Goal: Task Accomplishment & Management: Manage account settings

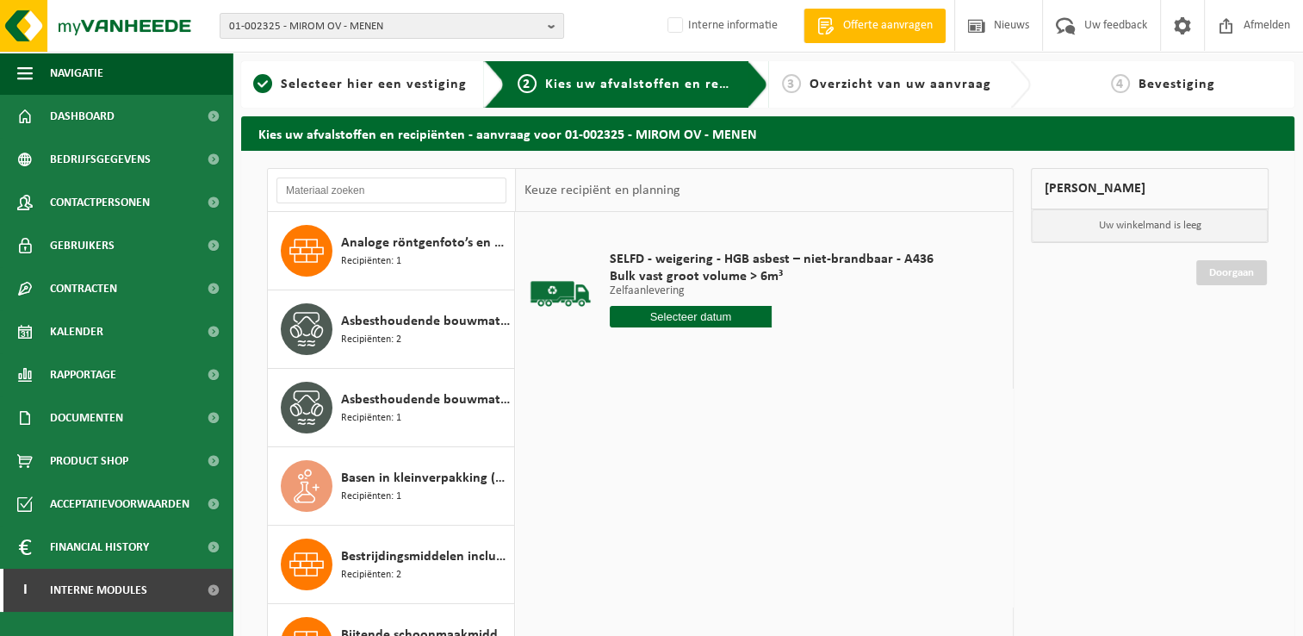
scroll to position [2297, 0]
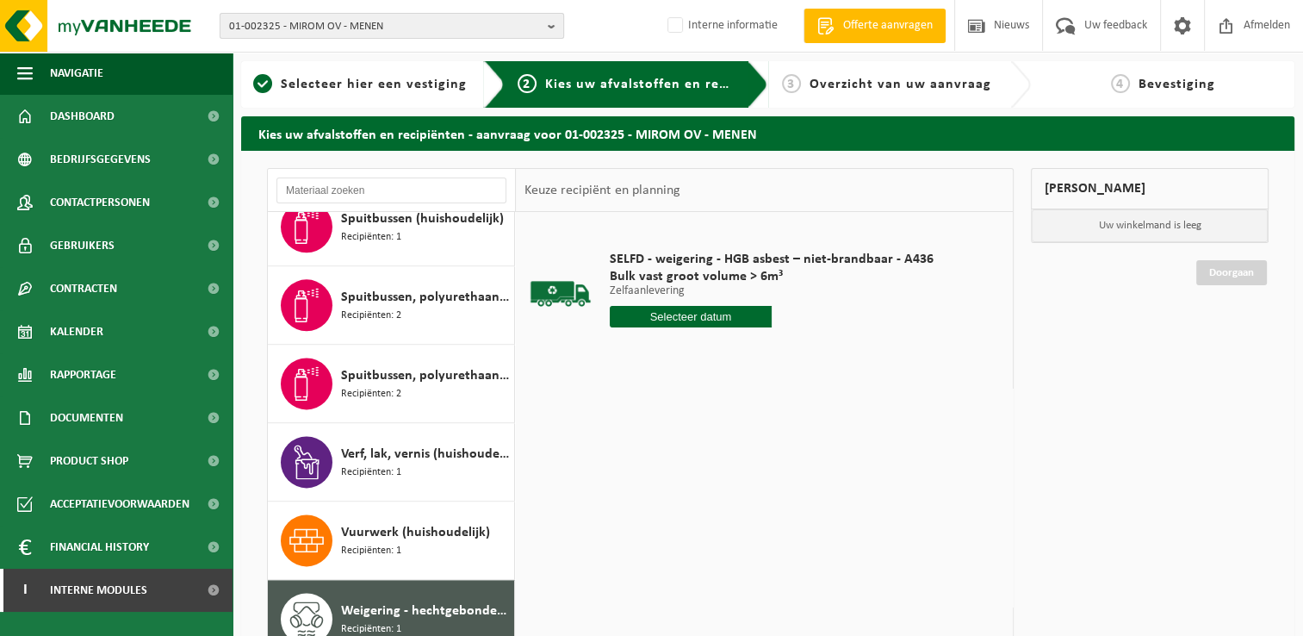
click at [410, 29] on span "01-002325 - MIROM OV - MENEN" at bounding box center [385, 27] width 312 height 26
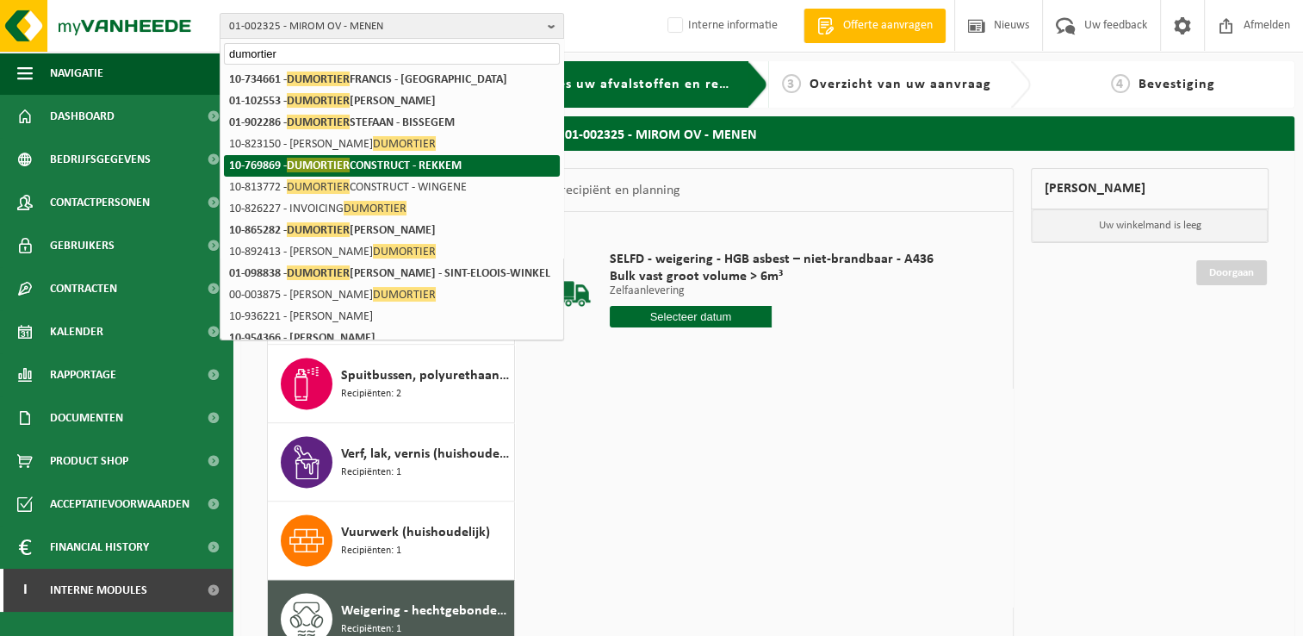
type input "dumortier"
click at [429, 165] on strong "10-769869 - DUMORTIER CONSTRUCT - REKKEM" at bounding box center [345, 165] width 233 height 15
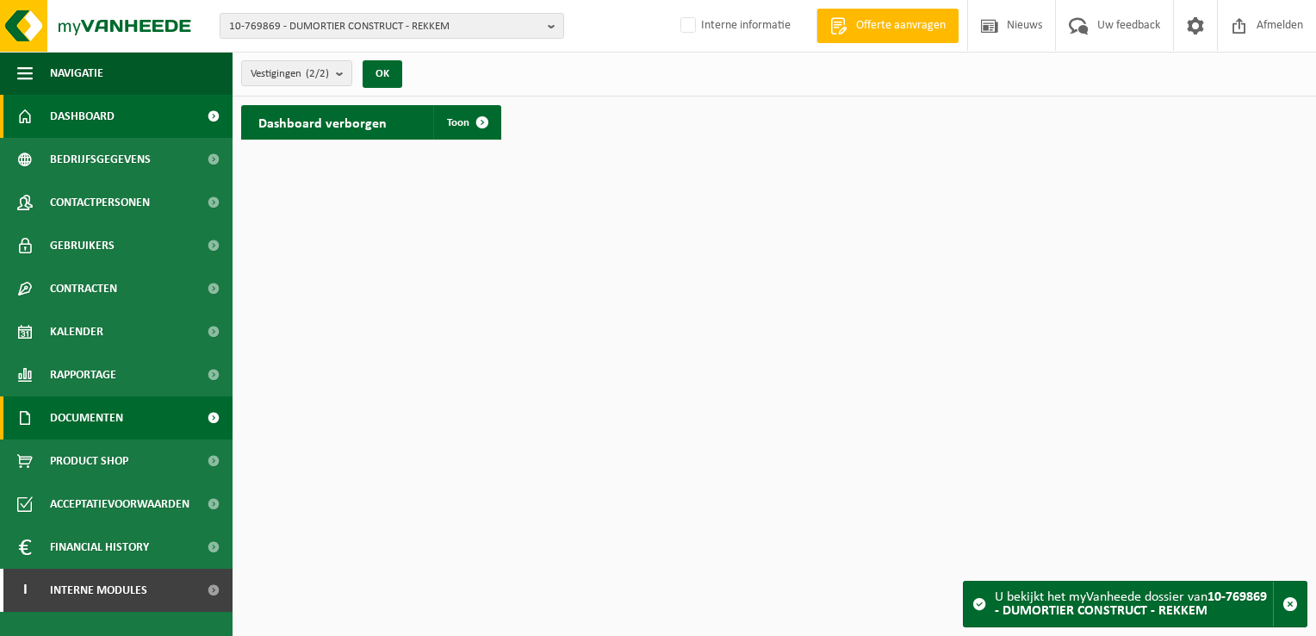
click at [124, 422] on link "Documenten" at bounding box center [116, 417] width 233 height 43
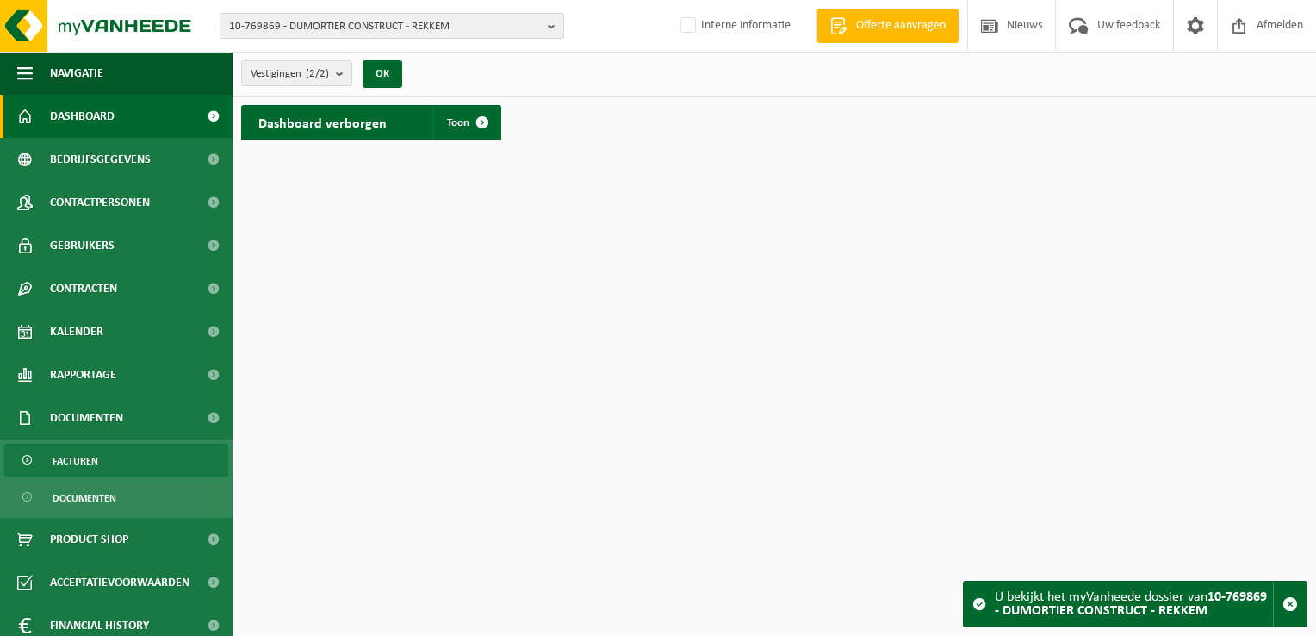
click at [127, 468] on link "Facturen" at bounding box center [116, 459] width 224 height 33
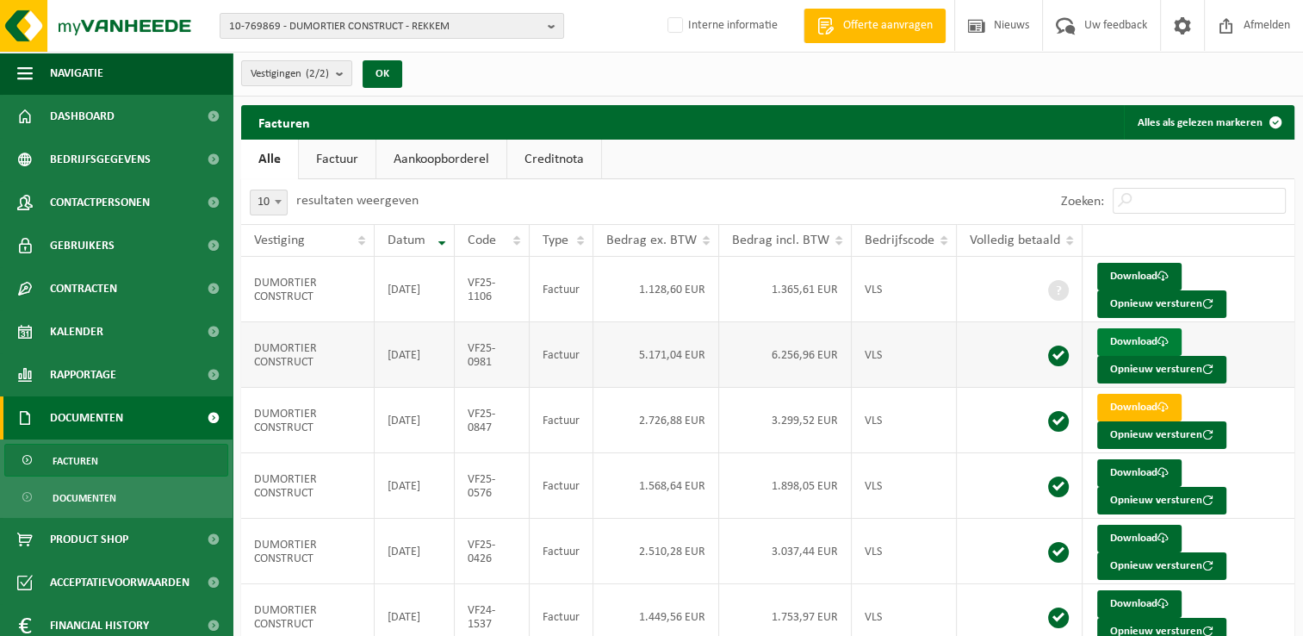
click at [1132, 337] on link "Download" at bounding box center [1139, 342] width 84 height 28
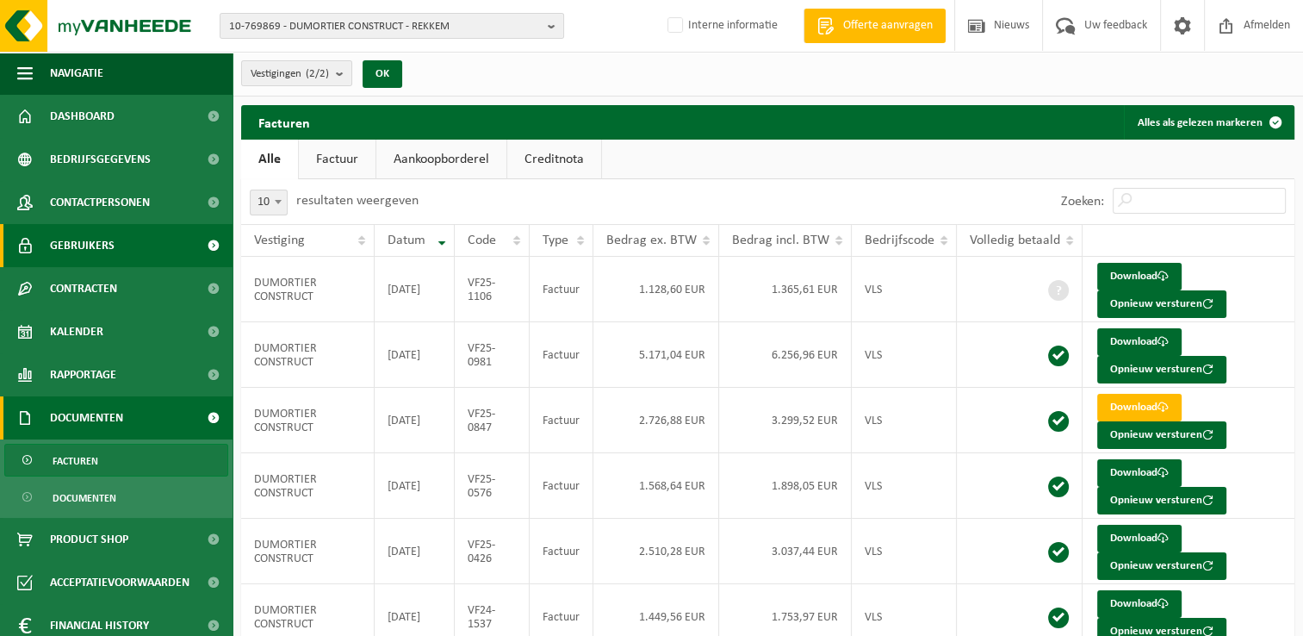
click at [132, 241] on link "Gebruikers" at bounding box center [116, 245] width 233 height 43
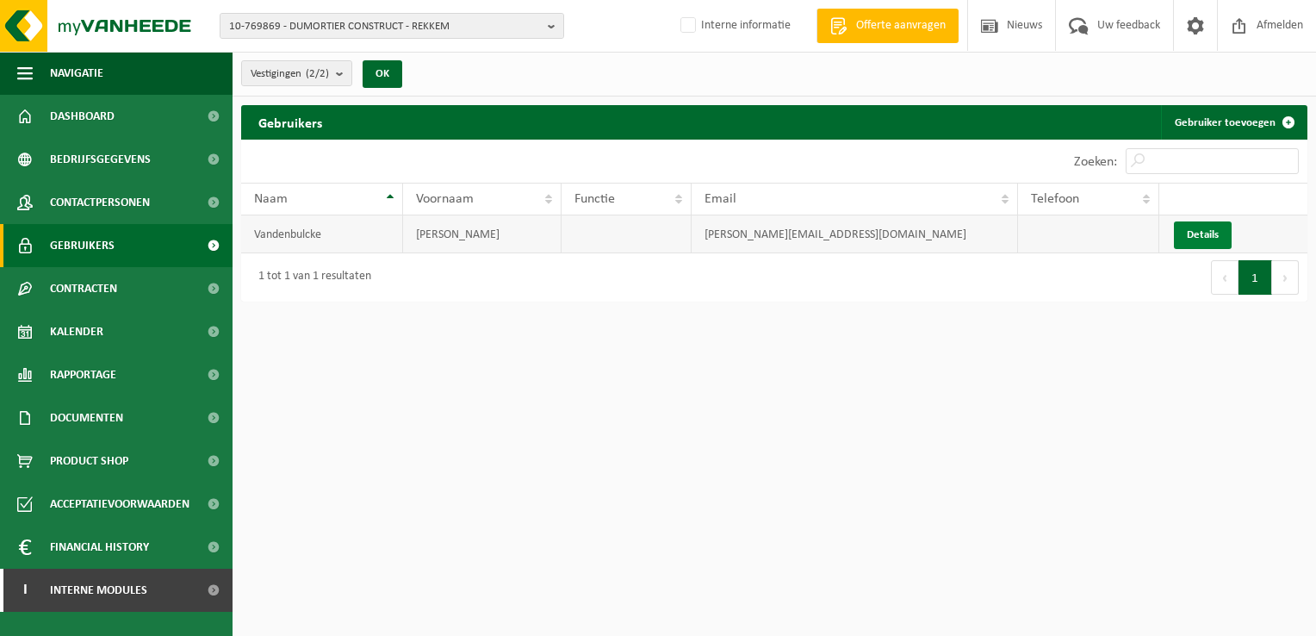
click at [1204, 239] on link "Details" at bounding box center [1203, 235] width 58 height 28
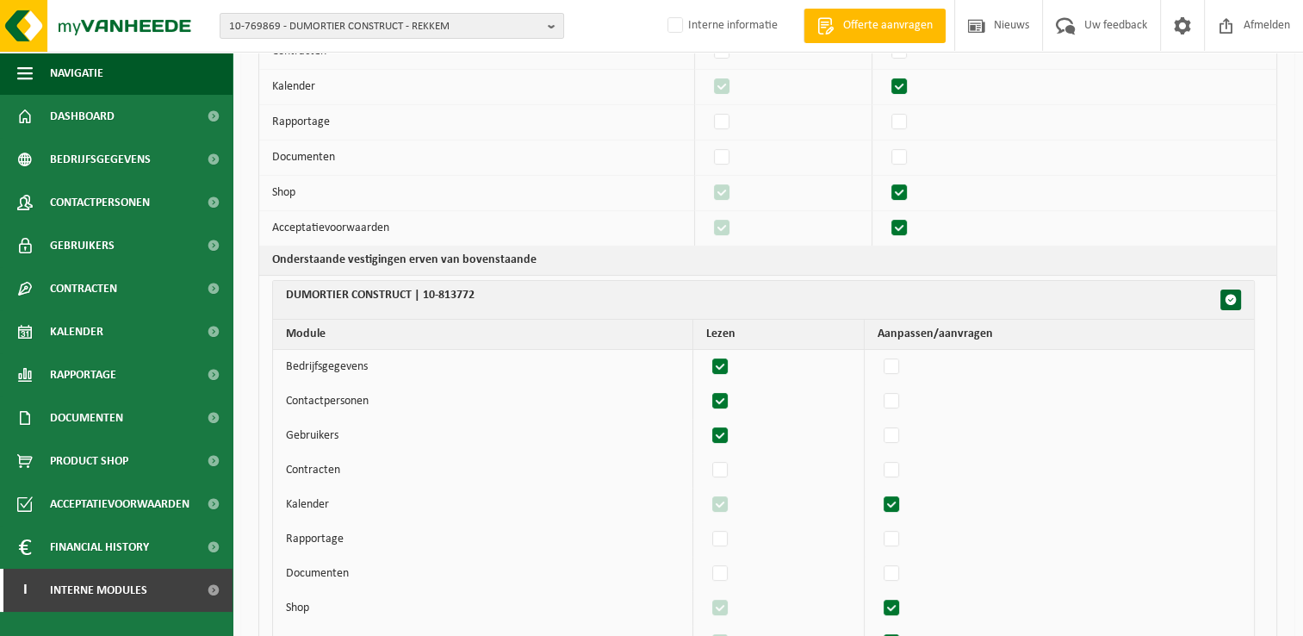
scroll to position [427, 0]
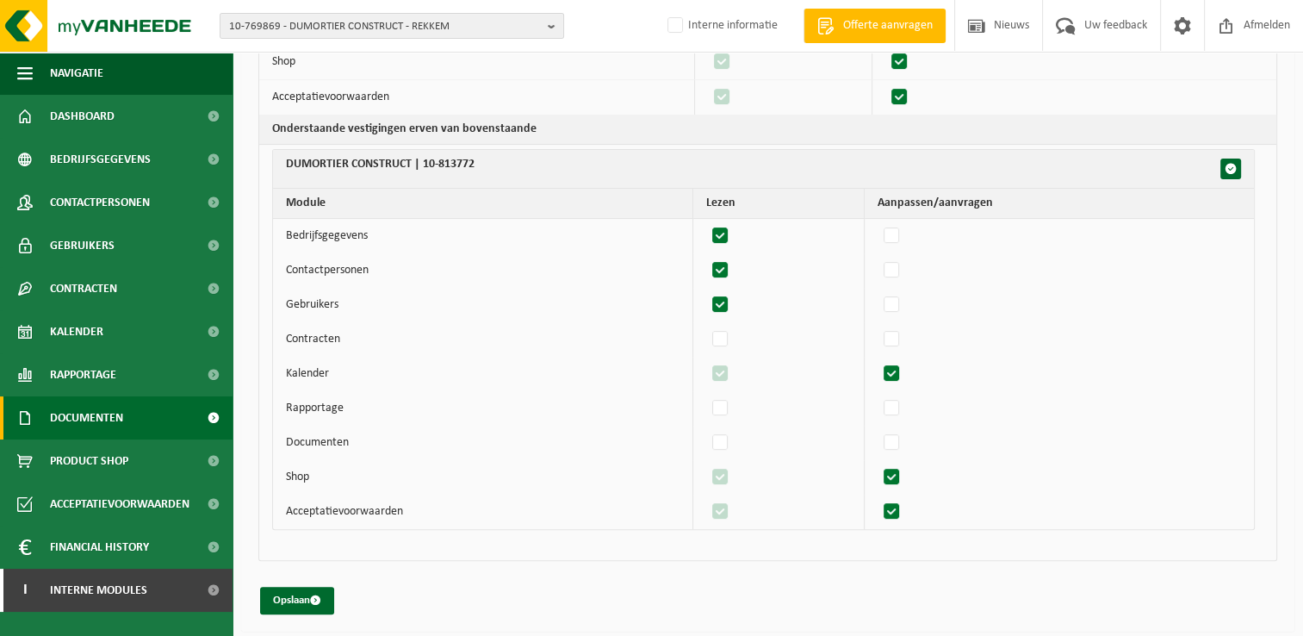
click at [129, 420] on link "Documenten" at bounding box center [116, 417] width 233 height 43
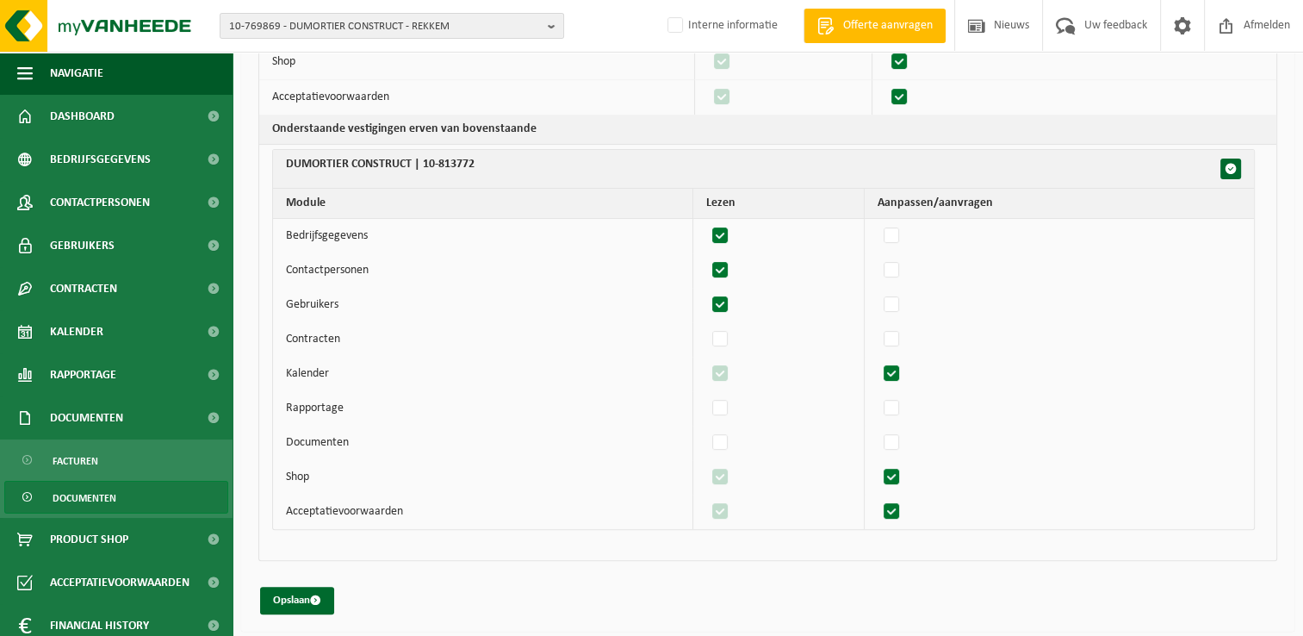
click at [134, 498] on link "Documenten" at bounding box center [116, 497] width 224 height 33
click at [722, 442] on label"] at bounding box center [721, 443] width 24 height 26
click at [706, 430] on input "checkbox" at bounding box center [705, 429] width 1 height 1
checkbox input "true"
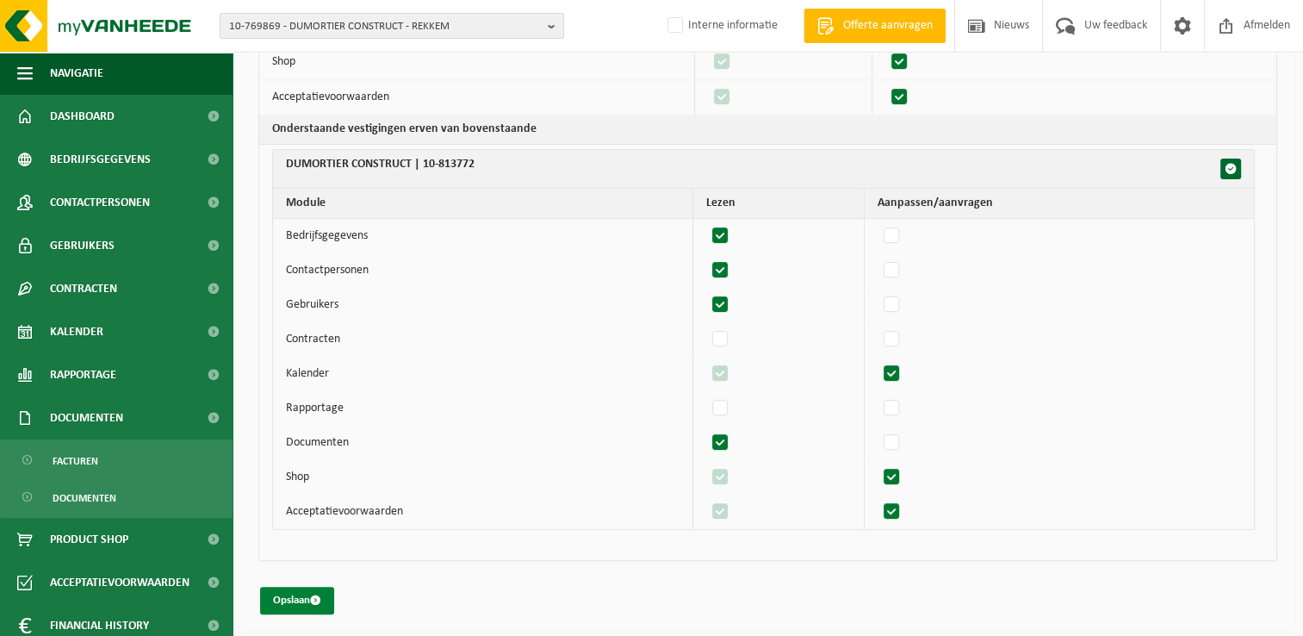
click at [308, 598] on button "Opslaan" at bounding box center [297, 600] width 74 height 28
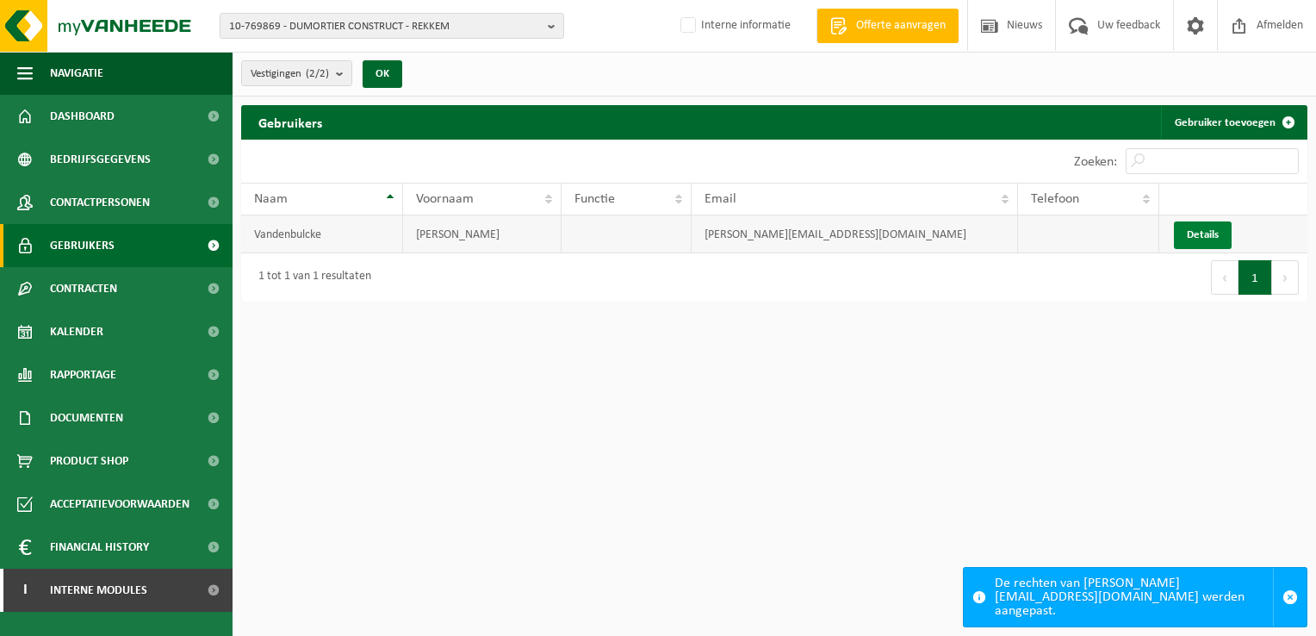
click at [1231, 232] on link "Details" at bounding box center [1203, 235] width 58 height 28
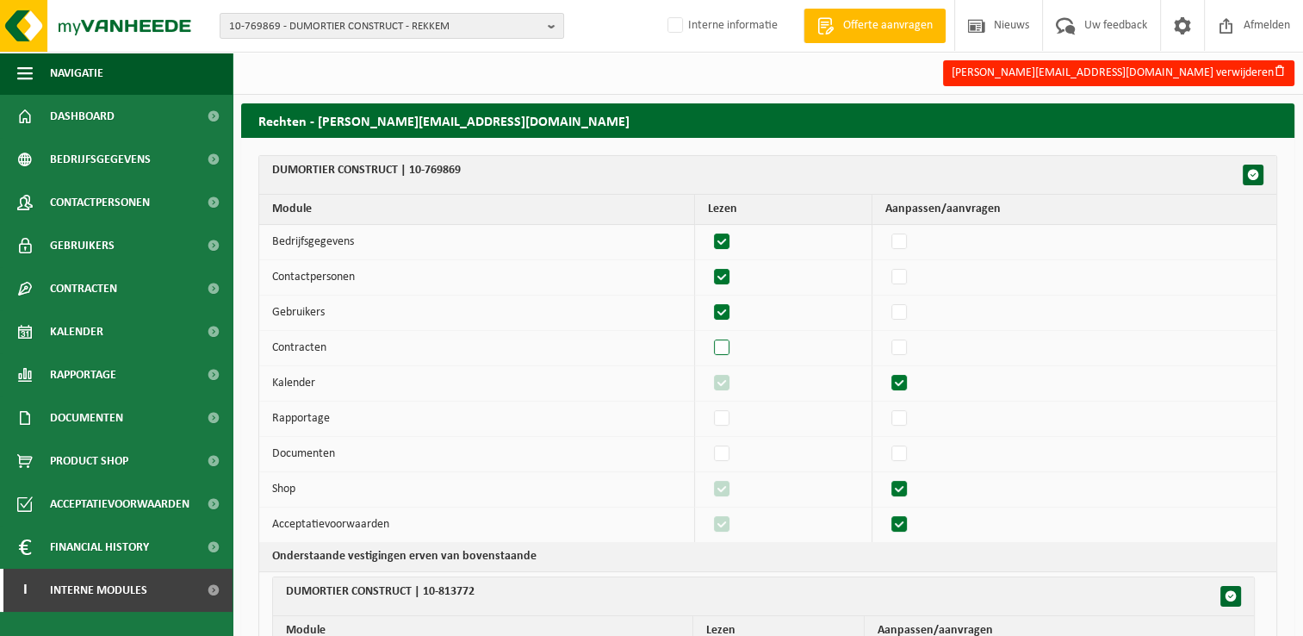
click at [728, 350] on label"] at bounding box center [722, 348] width 24 height 26
click at [708, 335] on input "checkbox" at bounding box center [707, 334] width 1 height 1
checkbox input "true"
click at [729, 451] on label"] at bounding box center [722, 454] width 24 height 26
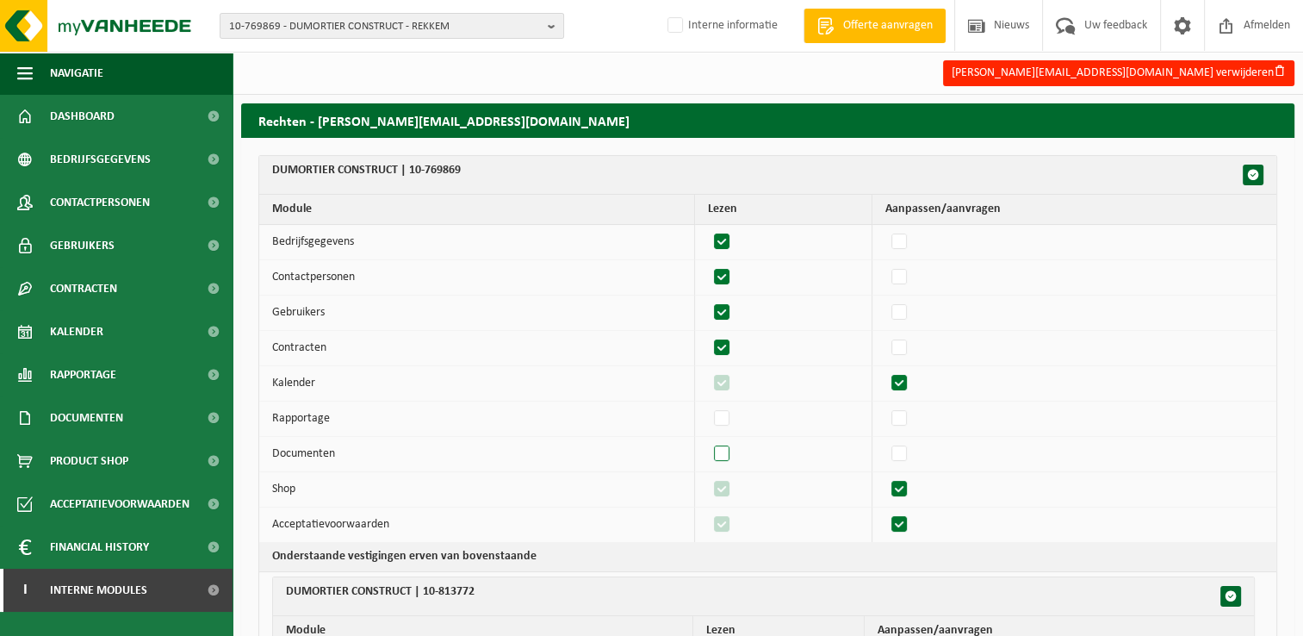
click at [708, 441] on input "checkbox" at bounding box center [707, 440] width 1 height 1
checkbox input "true"
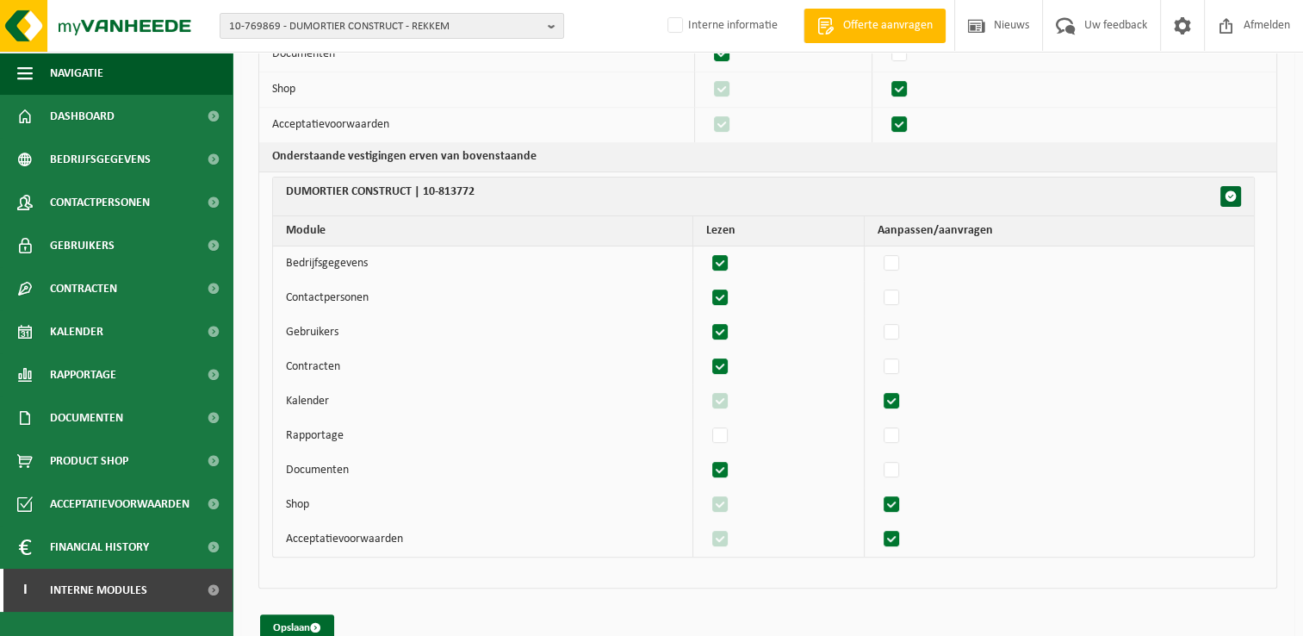
scroll to position [427, 0]
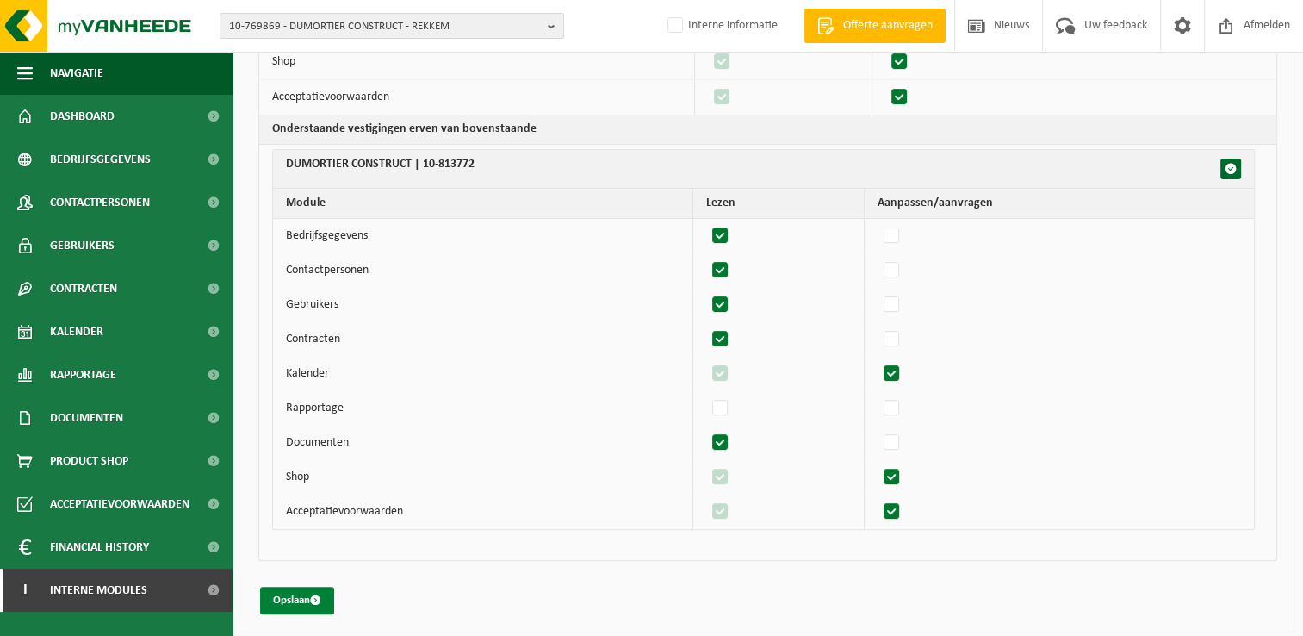
click at [295, 605] on button "Opslaan" at bounding box center [297, 600] width 74 height 28
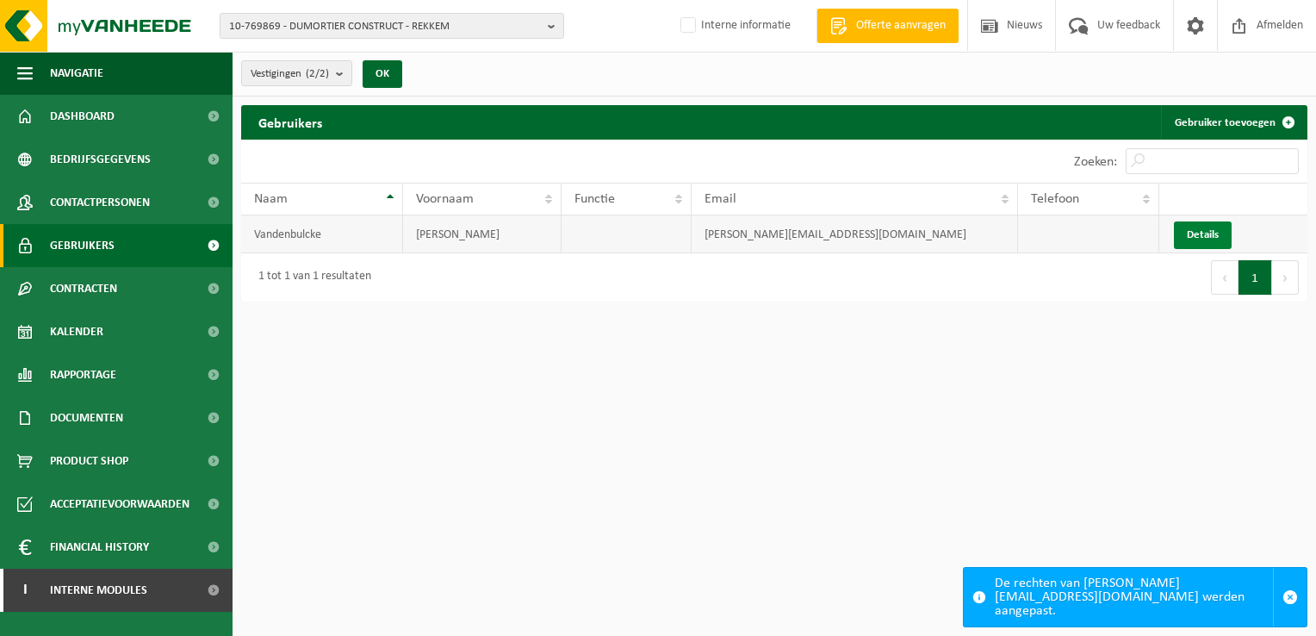
click at [1203, 235] on link "Details" at bounding box center [1203, 235] width 58 height 28
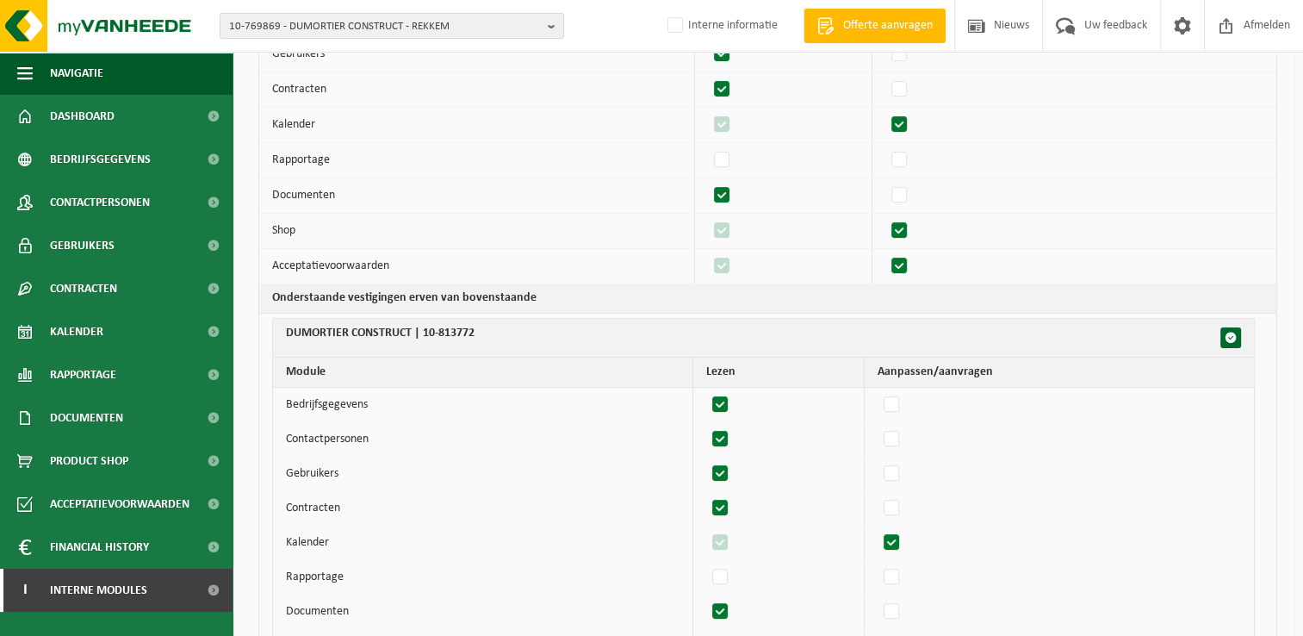
scroll to position [427, 0]
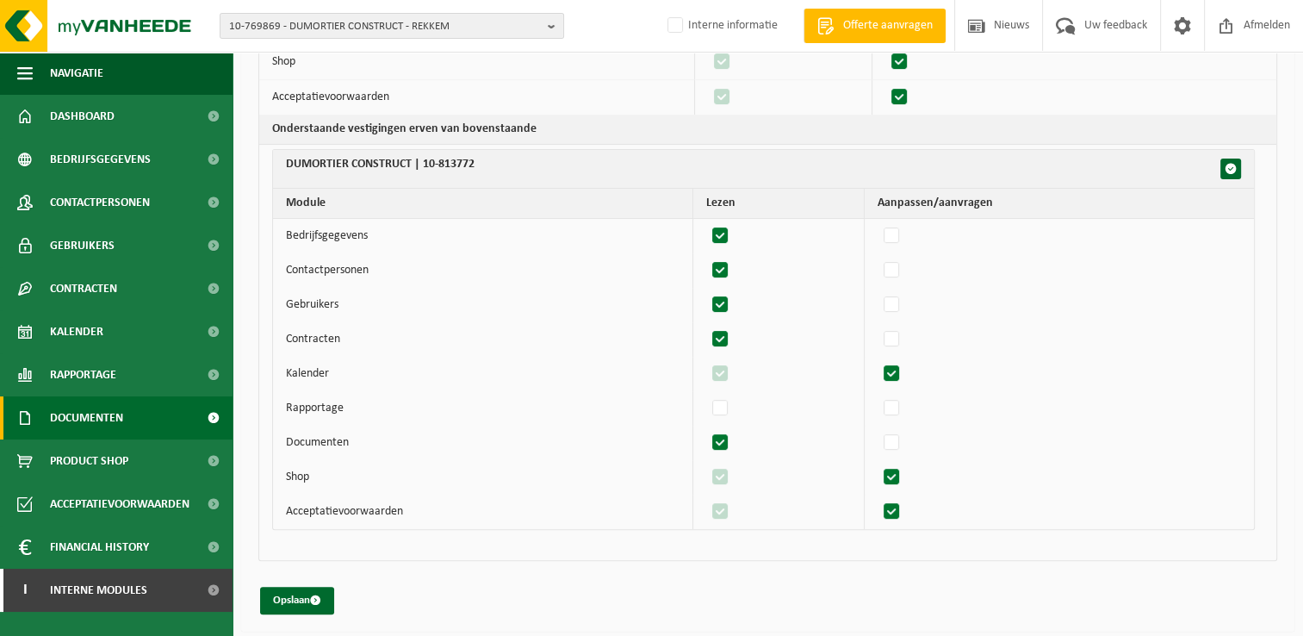
click at [114, 430] on span "Documenten" at bounding box center [86, 417] width 73 height 43
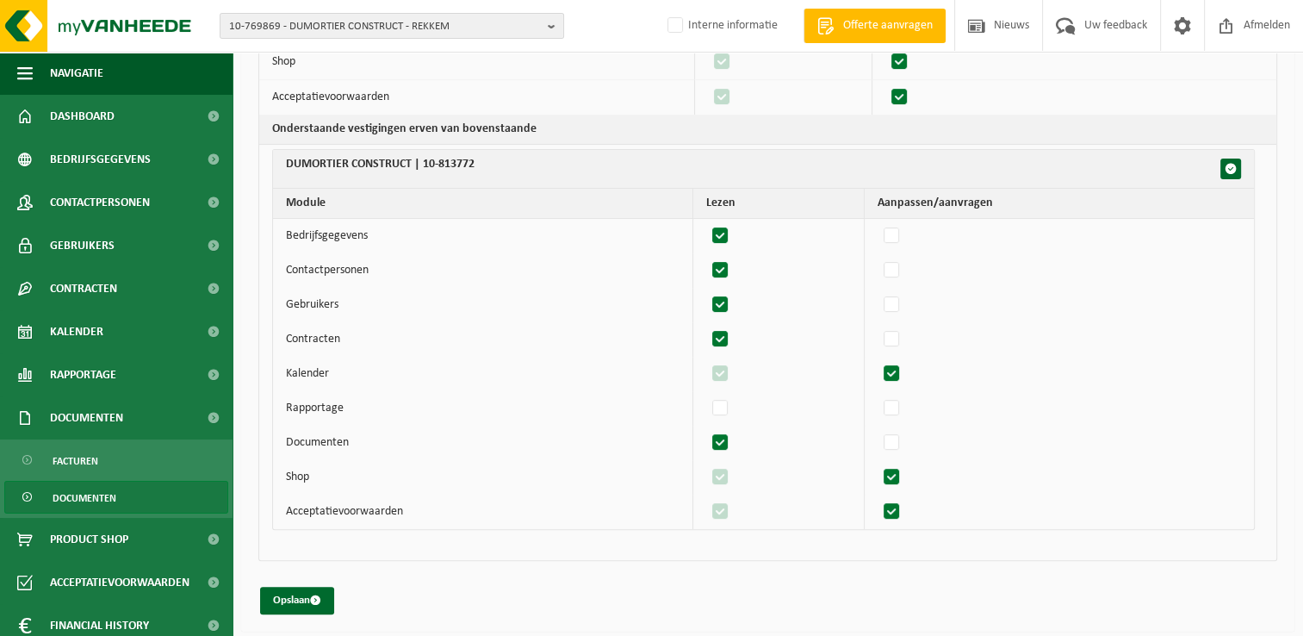
click at [134, 498] on link "Documenten" at bounding box center [116, 497] width 224 height 33
